Goal: Information Seeking & Learning: Learn about a topic

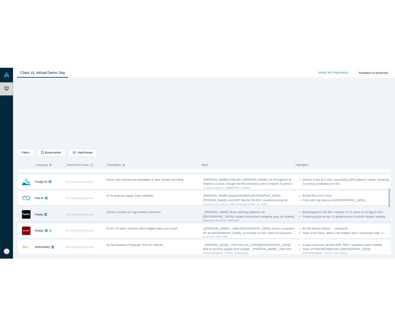
scroll to position [205, 0]
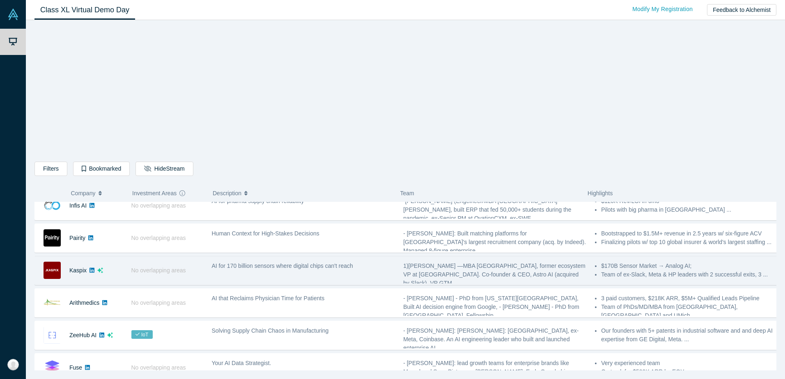
click at [215, 264] on span "AI for 170 billion sensors where digital chips can't reach" at bounding box center [282, 266] width 141 height 7
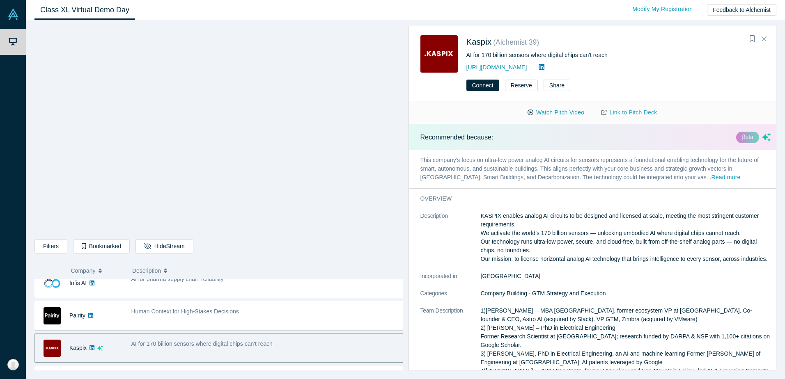
click at [630, 111] on link "Link to Pitch Deck" at bounding box center [629, 113] width 73 height 14
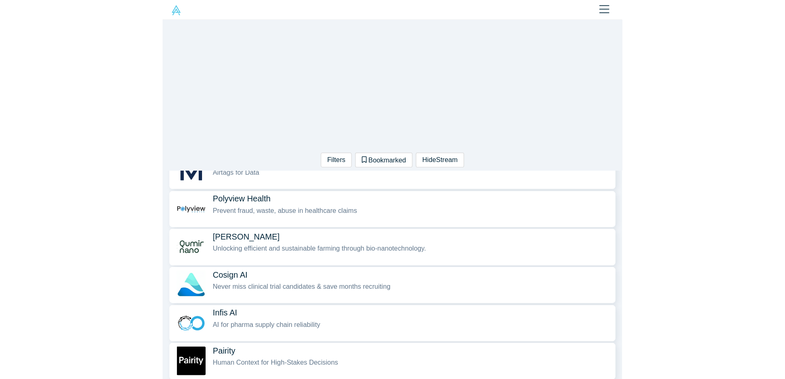
scroll to position [164, 0]
